Goal: Task Accomplishment & Management: Complete application form

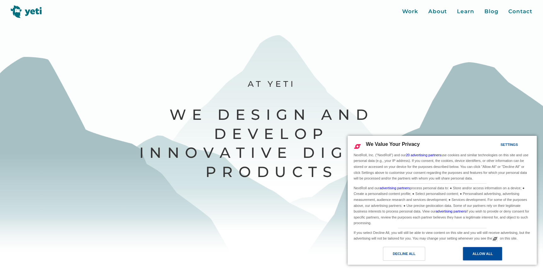
click at [479, 256] on div "Allow All" at bounding box center [482, 254] width 20 height 7
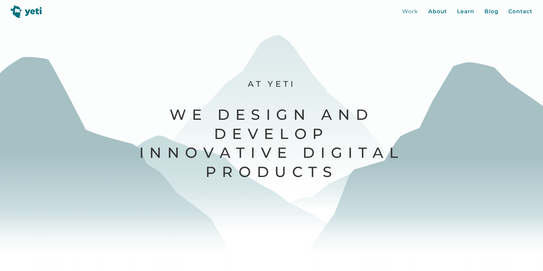
click at [406, 11] on div "Work" at bounding box center [410, 12] width 16 height 8
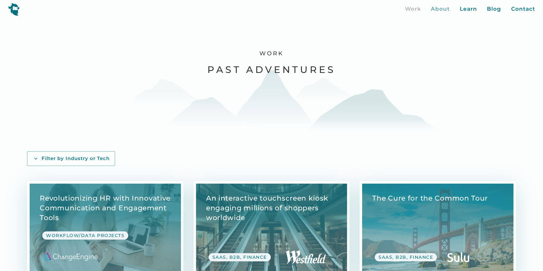
click at [438, 9] on div "About" at bounding box center [439, 9] width 19 height 8
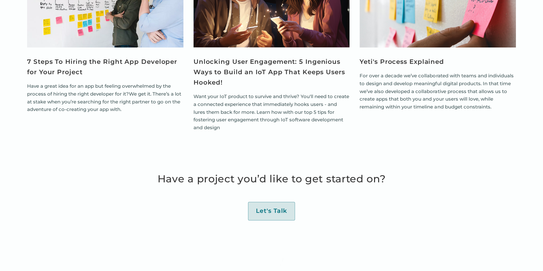
scroll to position [2258, 0]
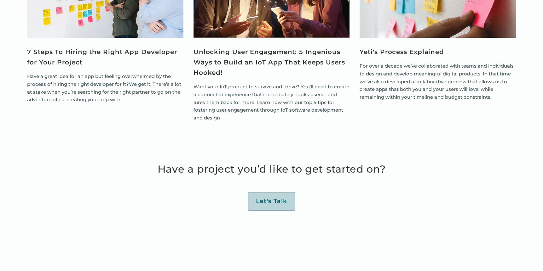
click at [272, 205] on div "Let's Talk" at bounding box center [271, 202] width 31 height 8
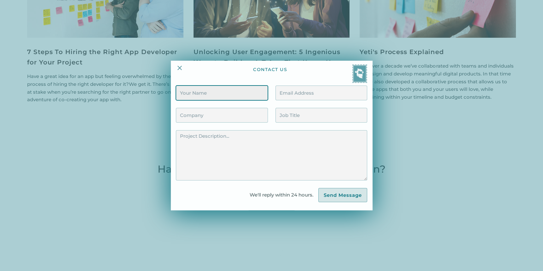
click at [207, 95] on input "Contact Form" at bounding box center [222, 93] width 92 height 15
type input "FLORIN DANILOV"
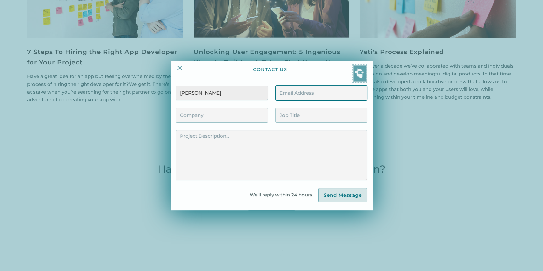
type input "dflorin77@yahoo.com"
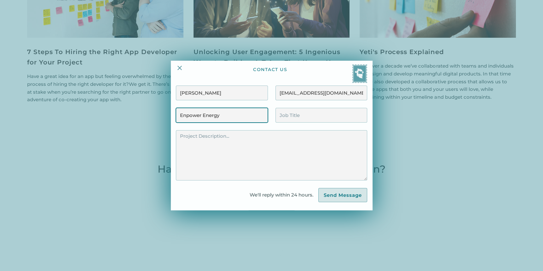
drag, startPoint x: 233, startPoint y: 115, endPoint x: 157, endPoint y: 117, distance: 75.9
click at [157, 117] on div "contact us FLORIN DANILOV dflorin77@yahoo.com Enpower Energy We'll reply within…" at bounding box center [271, 135] width 543 height 271
type input "FULL GRID"
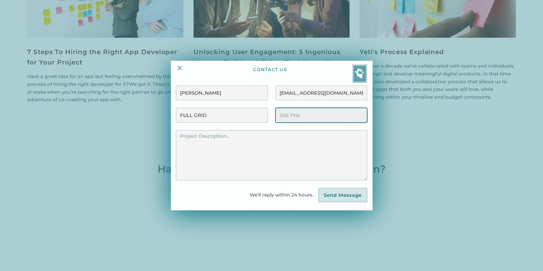
click at [306, 117] on input "Contact Form" at bounding box center [321, 115] width 92 height 15
click at [182, 68] on img at bounding box center [180, 68] width 8 height 8
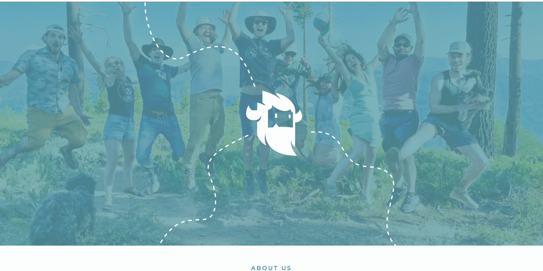
scroll to position [0, 0]
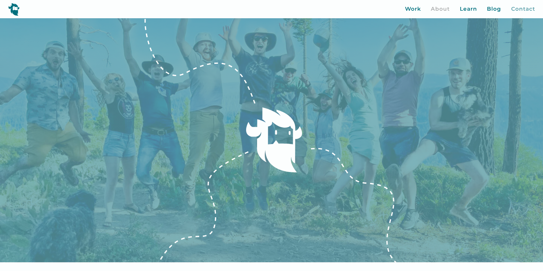
click at [518, 9] on div "Contact" at bounding box center [523, 9] width 24 height 8
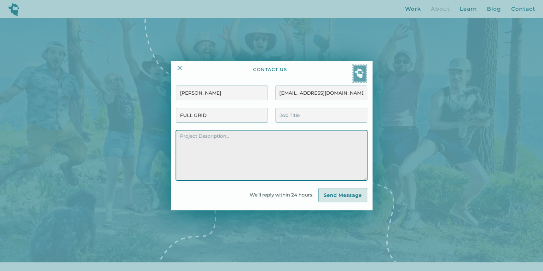
click at [262, 140] on textarea "Contact Form" at bounding box center [271, 155] width 191 height 50
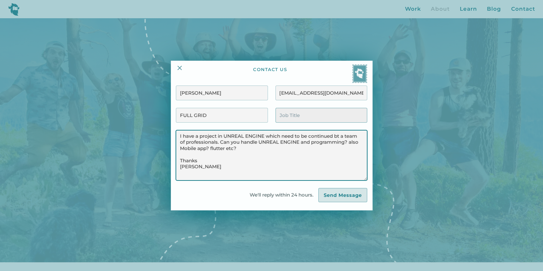
type textarea "I have a project in UNREAL ENGINE which need to be continued bt a team of profe…"
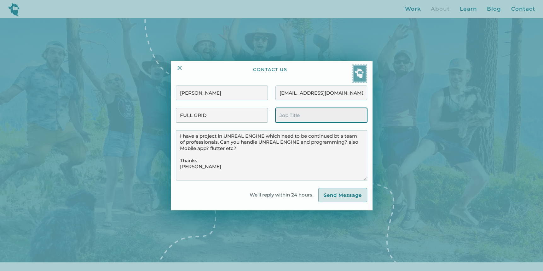
click at [302, 113] on input "Contact Form" at bounding box center [321, 115] width 92 height 15
type input "developement"
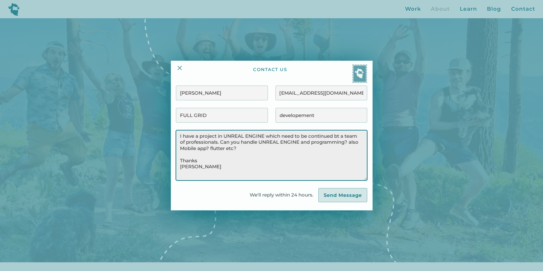
click at [181, 136] on textarea "I have a project in UNREAL ENGINE which need to be continued bt a team of profe…" at bounding box center [271, 155] width 191 height 50
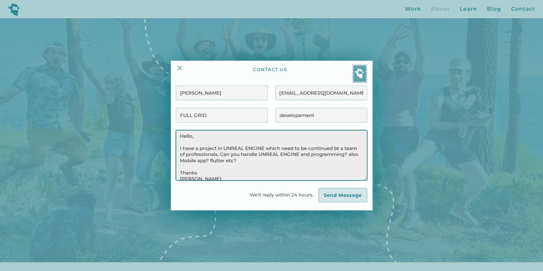
click at [341, 149] on textarea "Hello, I have a project in UNREAL ENGINE which need to be continued bt a team o…" at bounding box center [271, 155] width 191 height 50
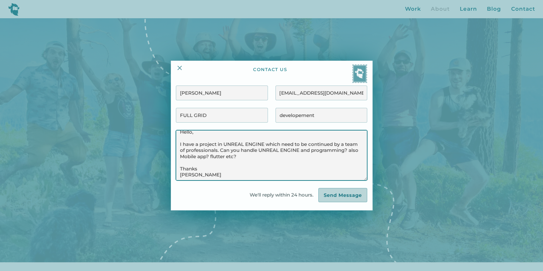
type textarea "Hello, I have a project in UNREAL ENGINE which need to be continued by a team o…"
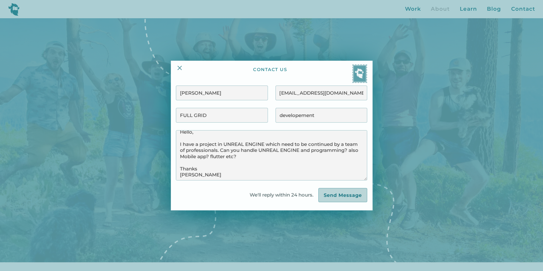
click at [333, 199] on input "Send Message" at bounding box center [342, 195] width 49 height 14
